Goal: Navigation & Orientation: Understand site structure

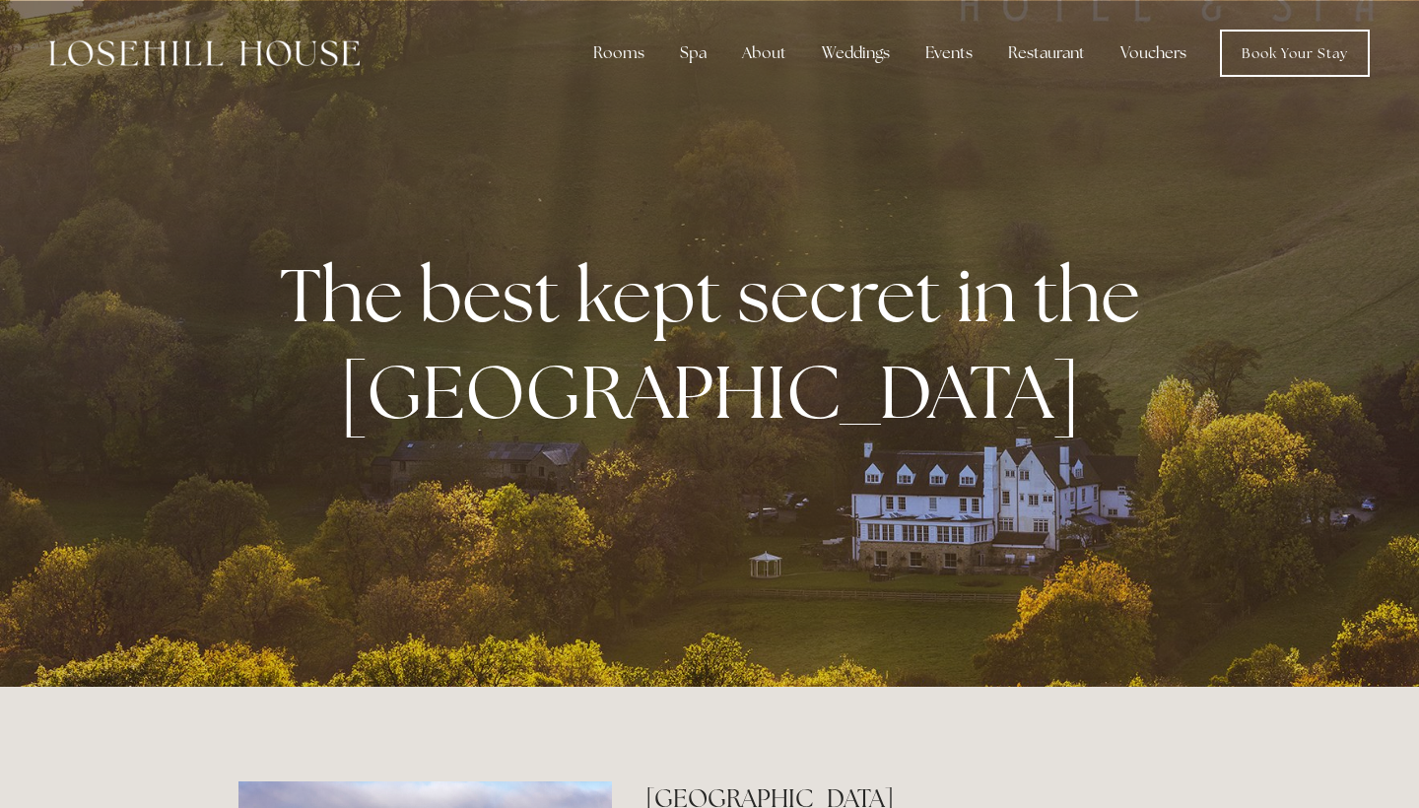
scroll to position [5, 0]
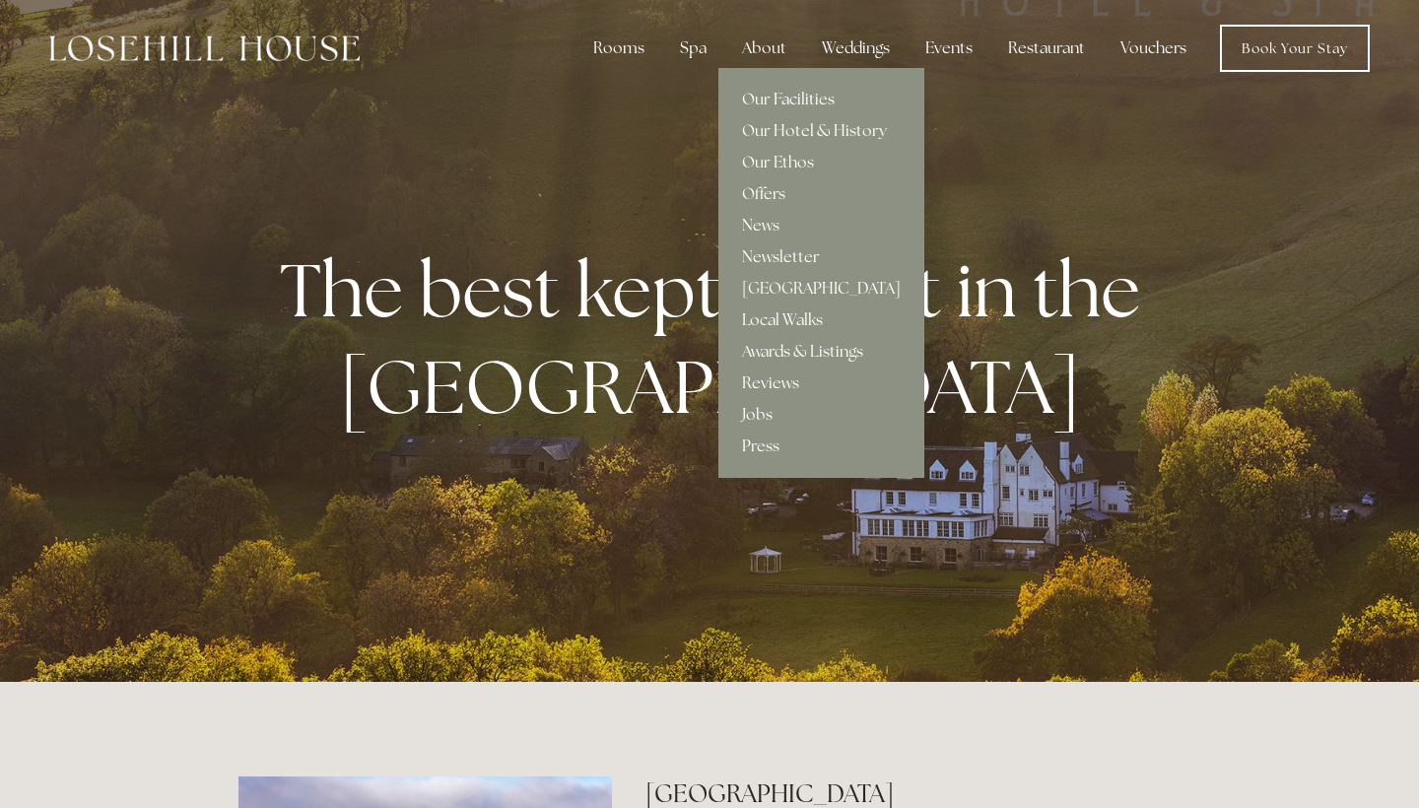
click at [759, 101] on link "Our Facilities" at bounding box center [821, 100] width 206 height 32
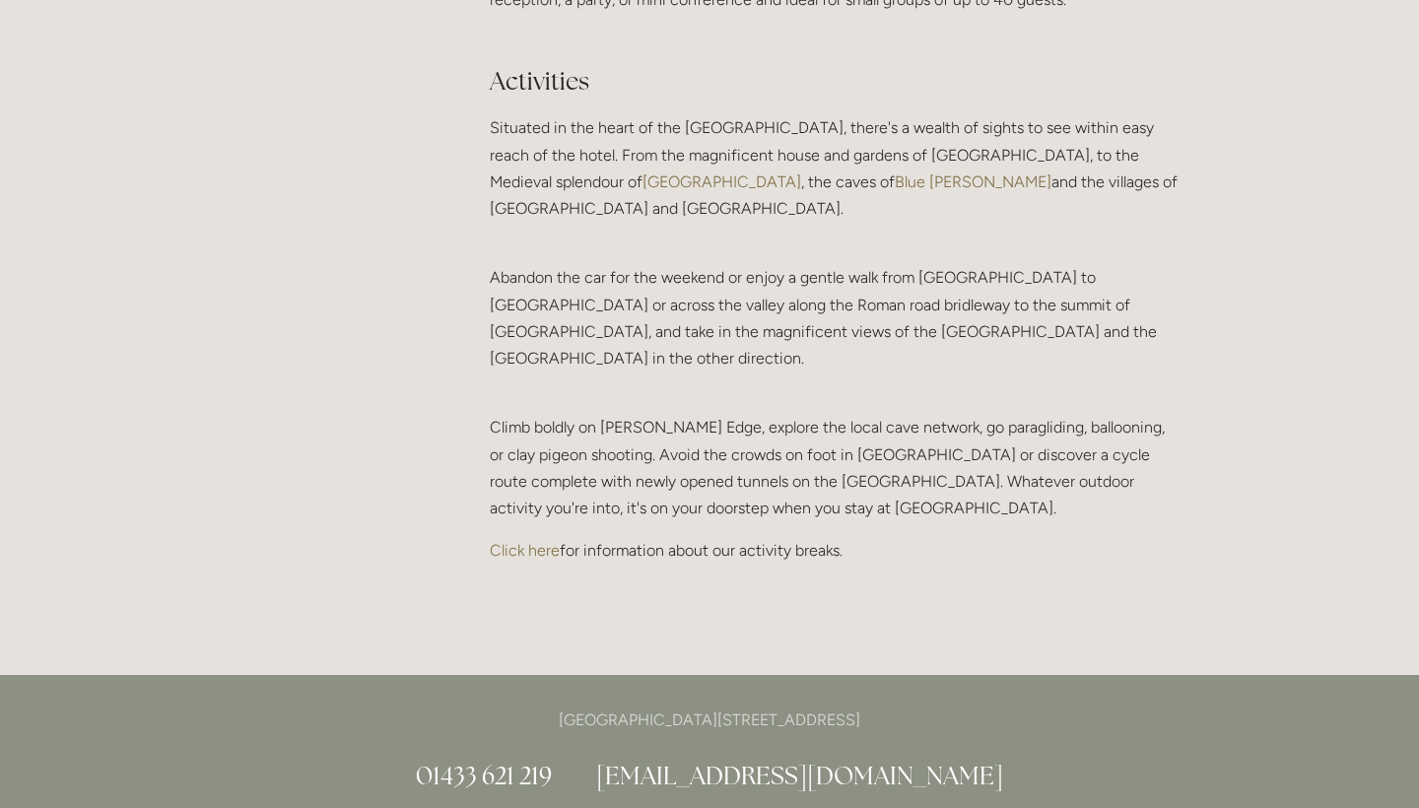
scroll to position [3903, 0]
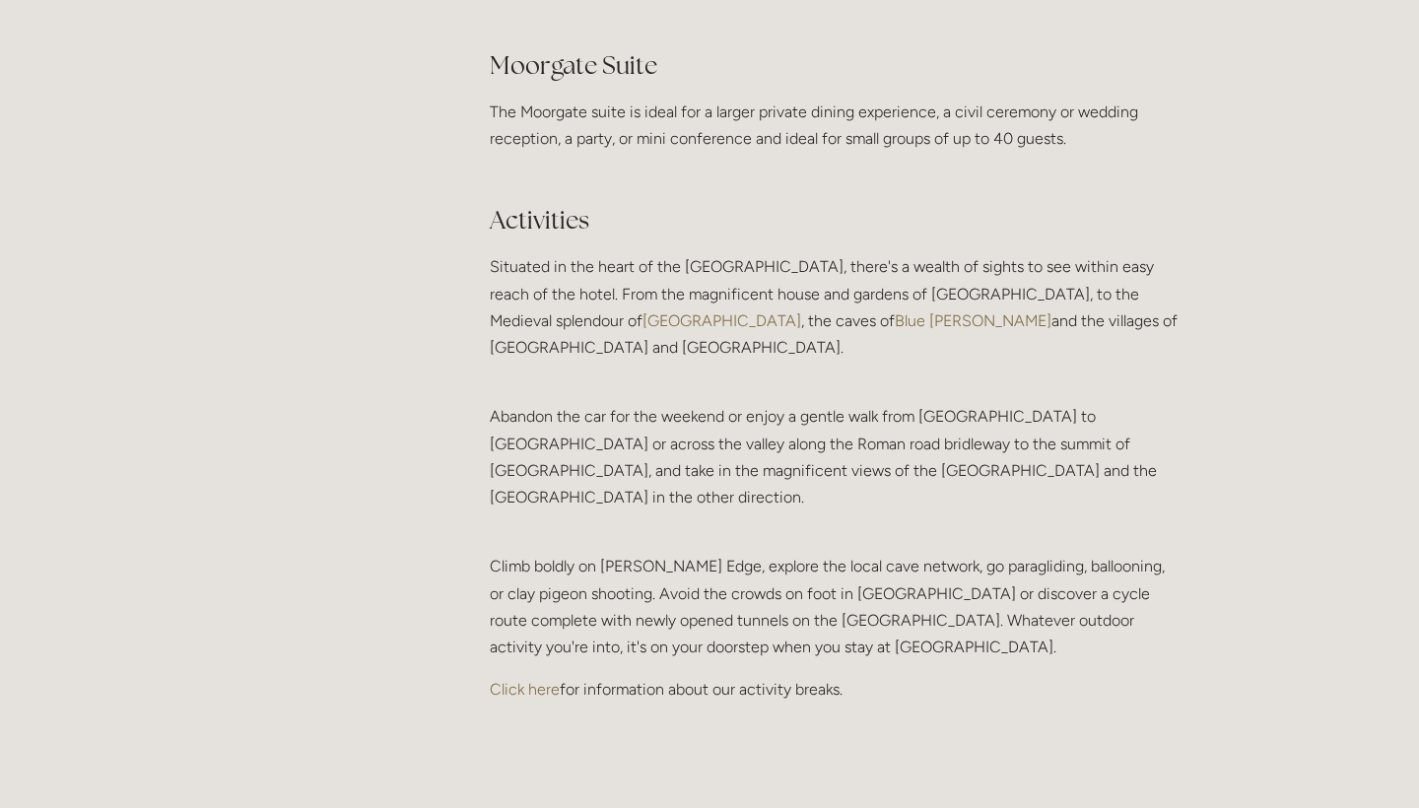
click at [514, 680] on link "Click here" at bounding box center [525, 689] width 70 height 19
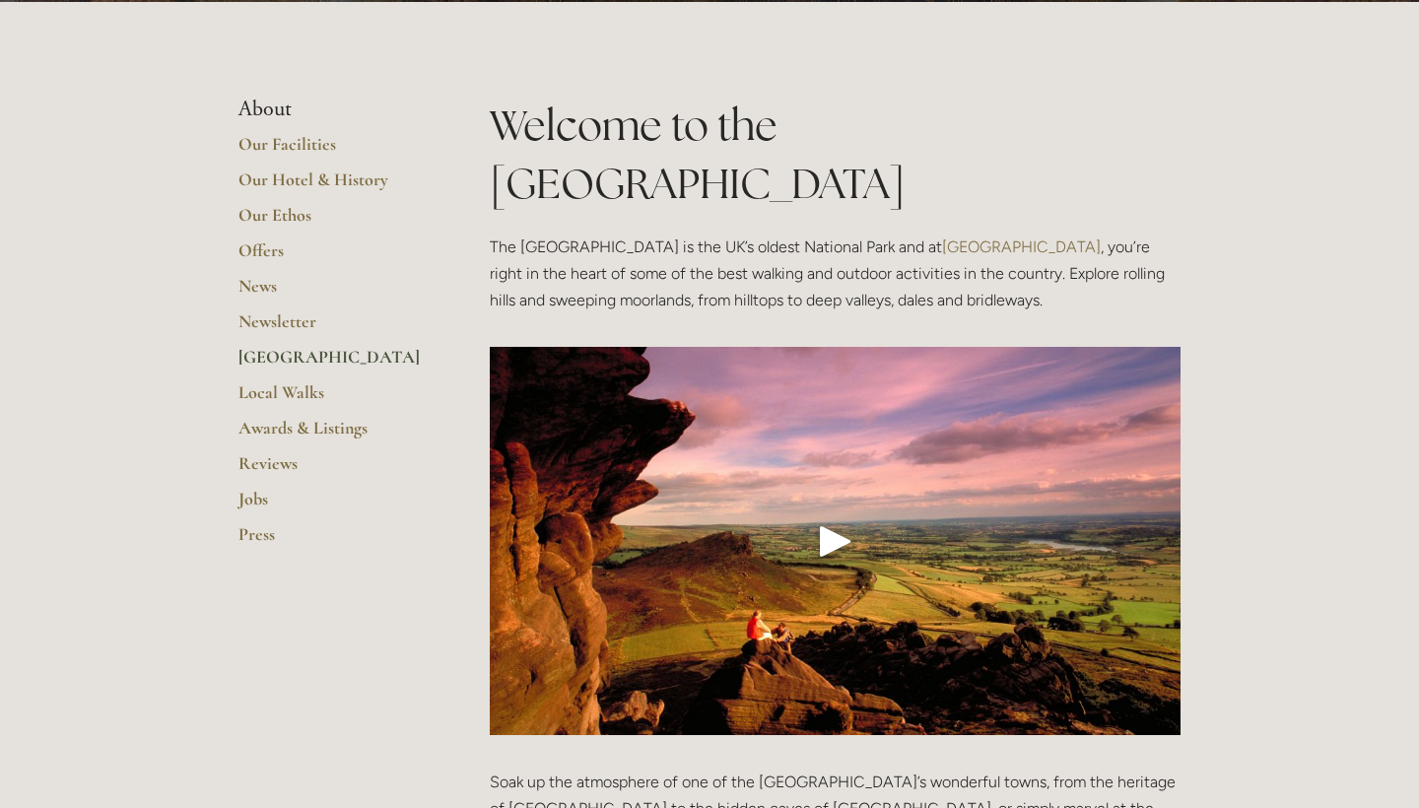
scroll to position [275, 0]
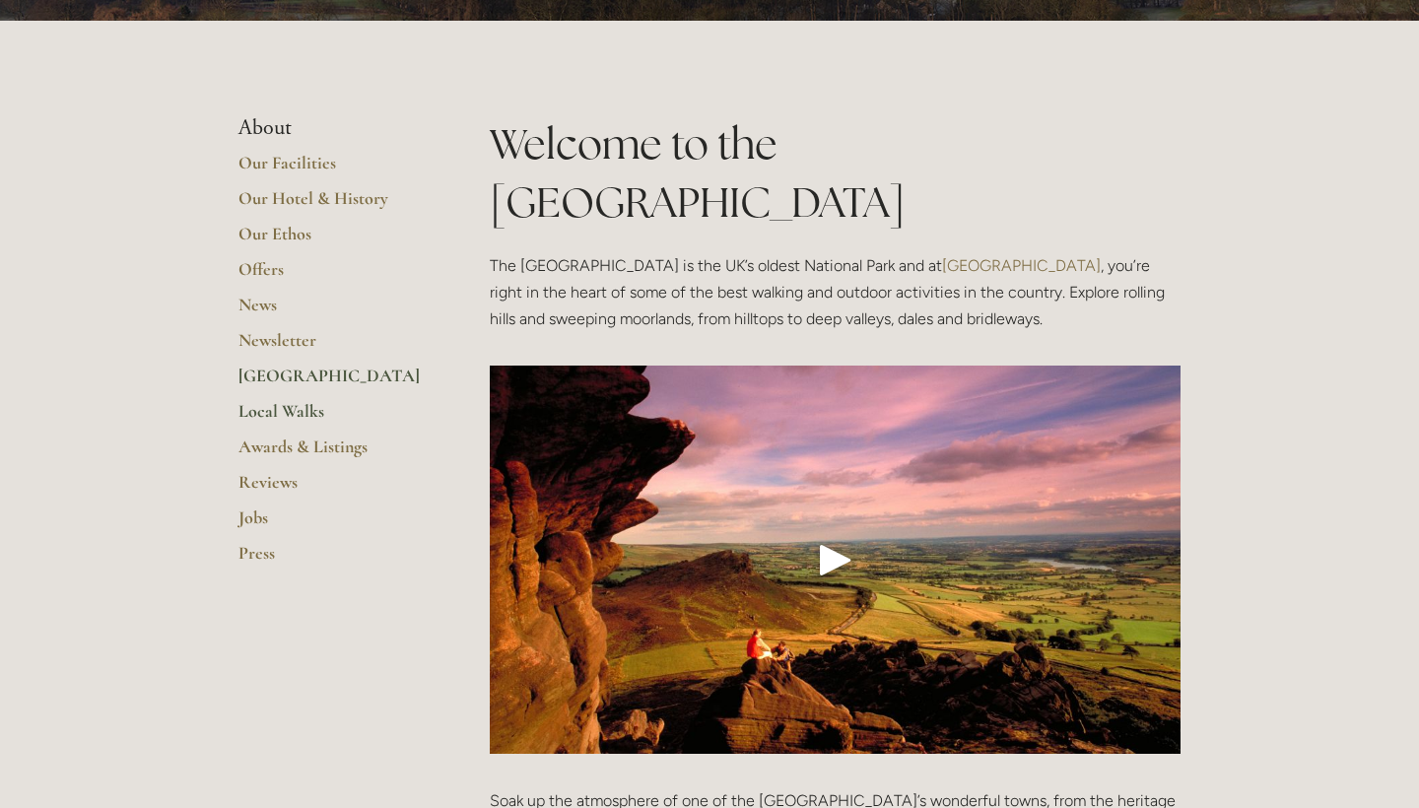
click at [263, 406] on link "Local Walks" at bounding box center [332, 417] width 188 height 35
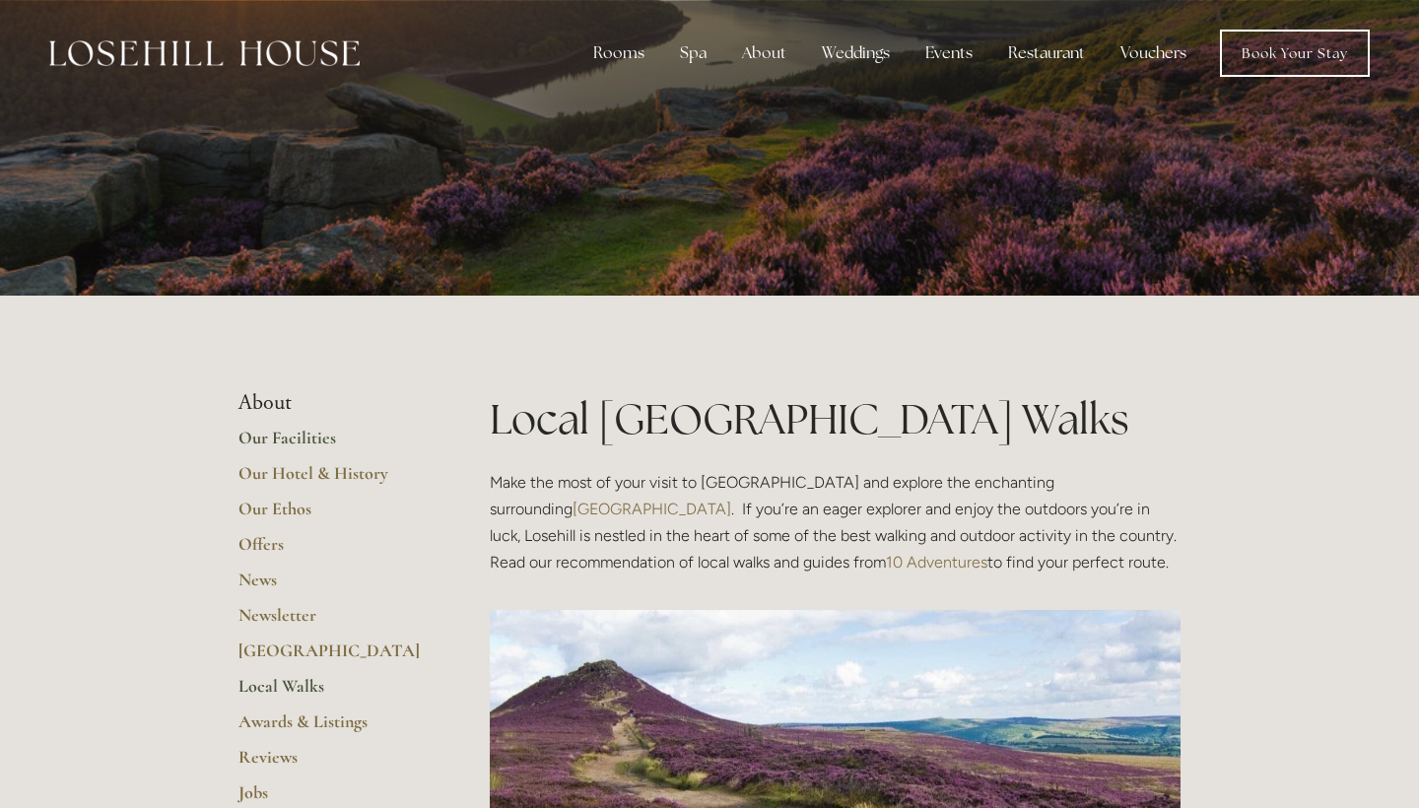
click at [276, 431] on link "Our Facilities" at bounding box center [332, 444] width 188 height 35
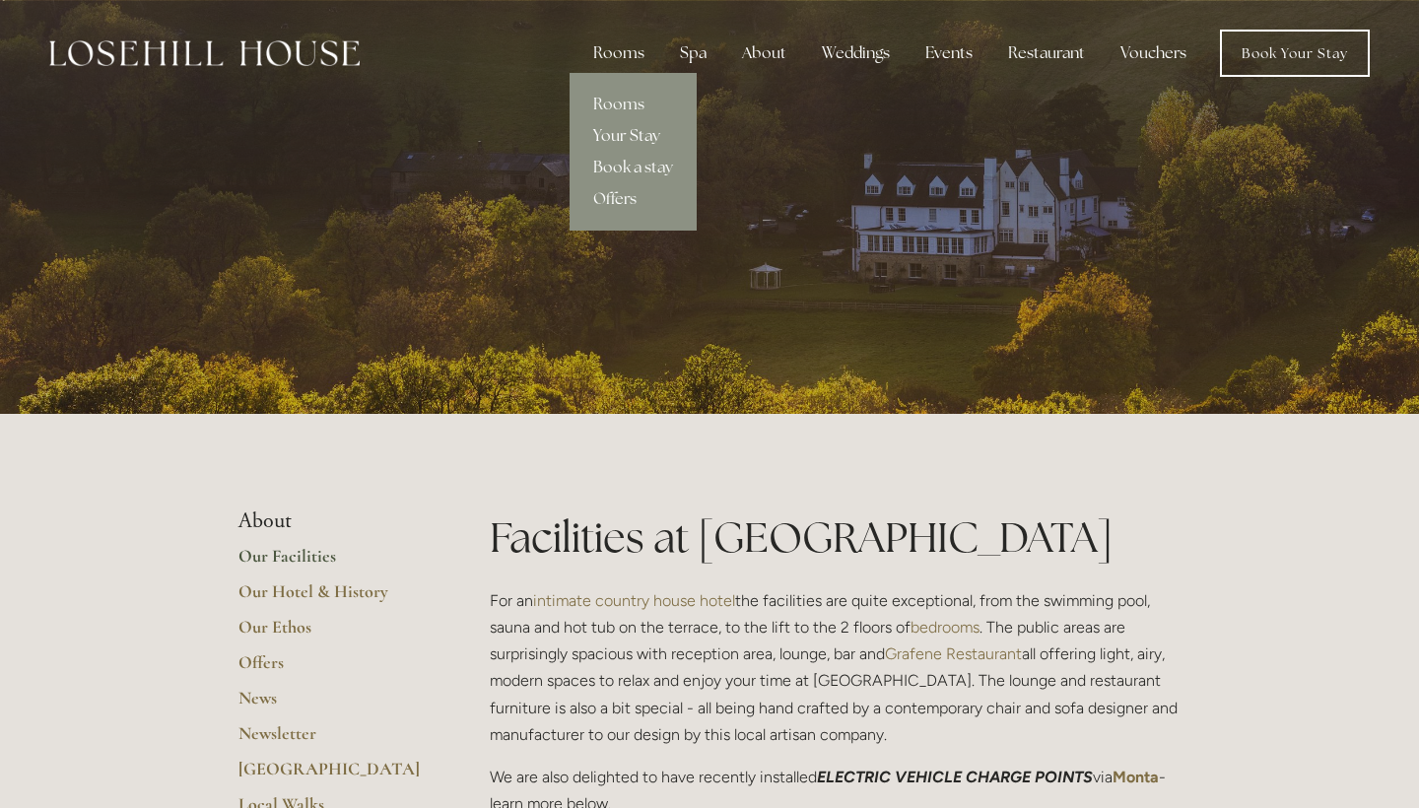
click at [630, 138] on link "Your Stay" at bounding box center [633, 136] width 127 height 32
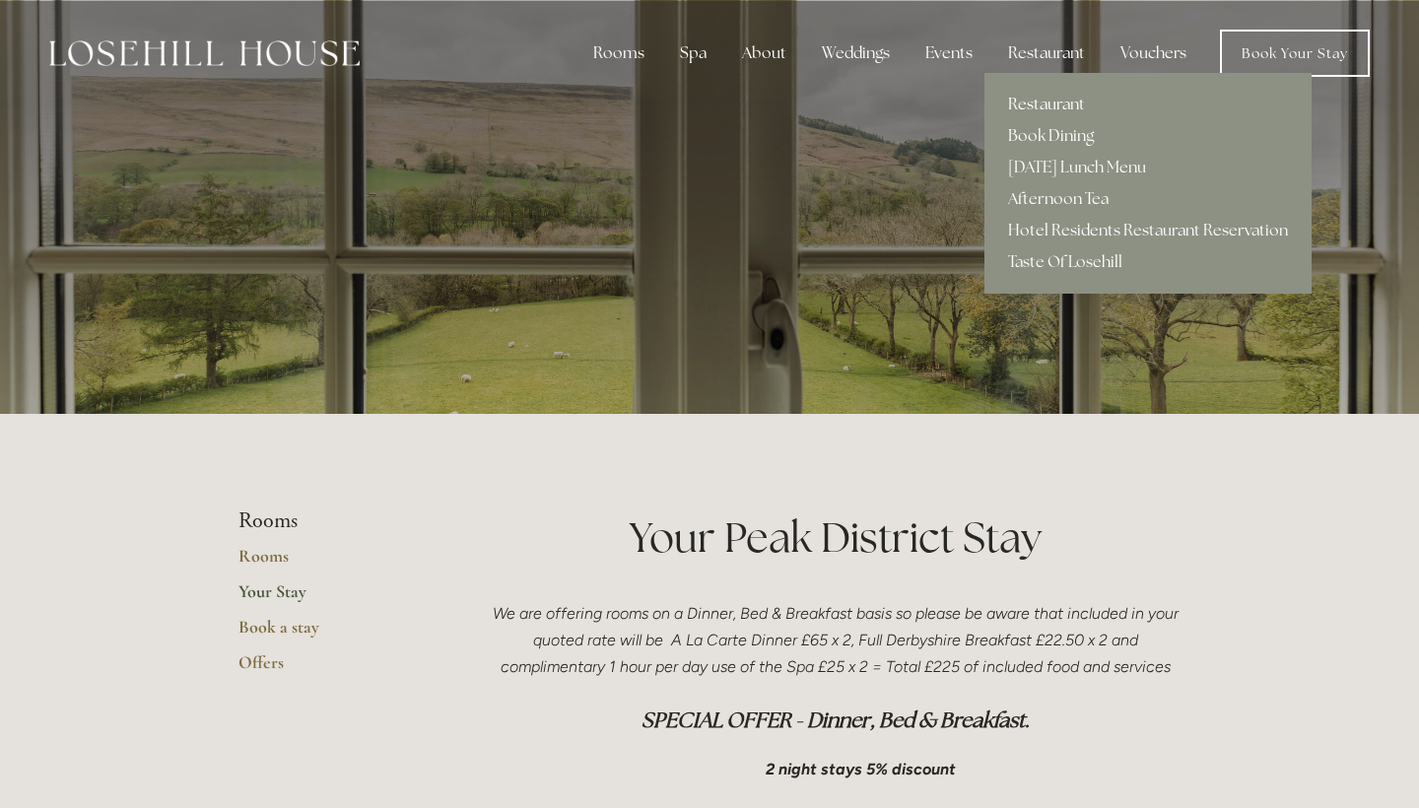
click at [1046, 94] on link "Restaurant" at bounding box center [1147, 105] width 327 height 32
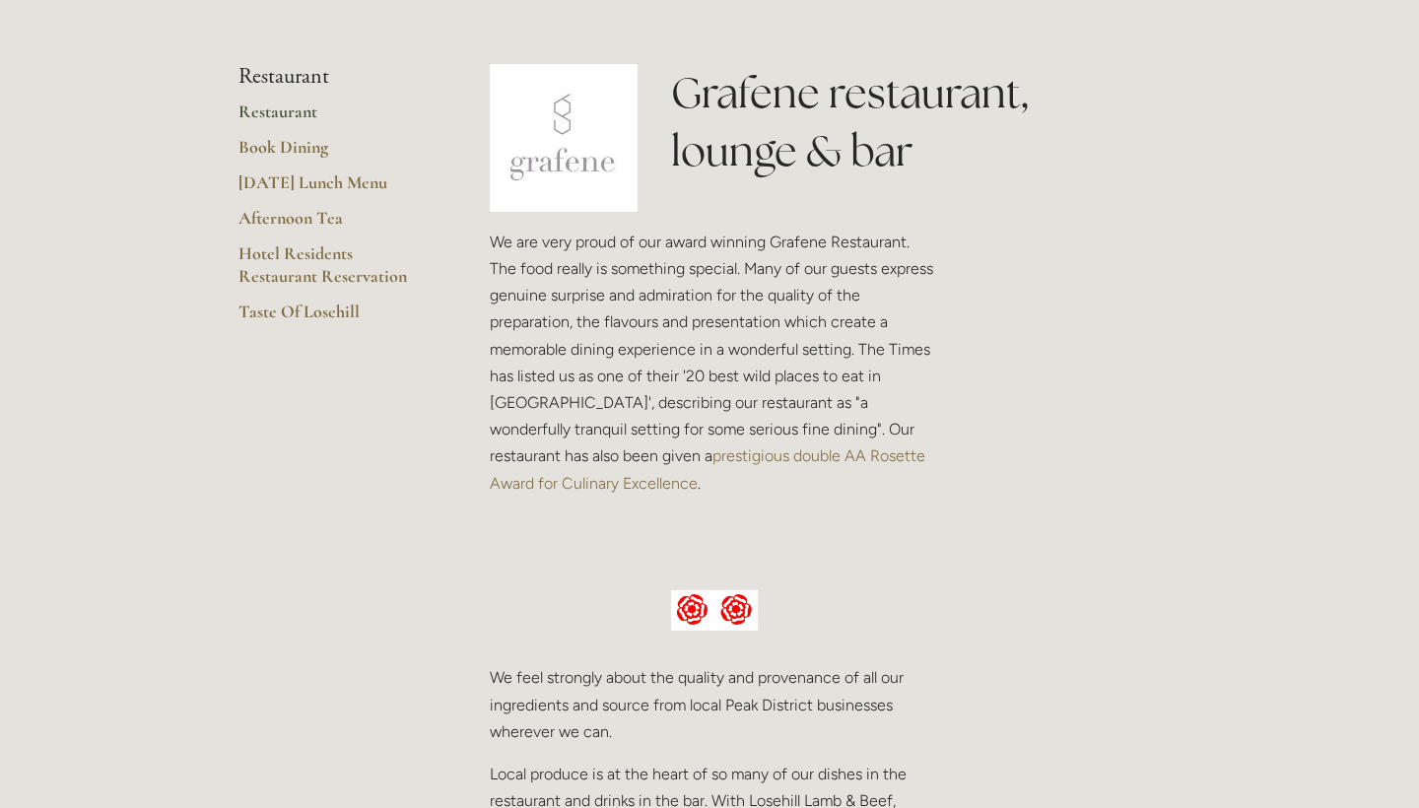
scroll to position [442, 0]
